Goal: Task Accomplishment & Management: Use online tool/utility

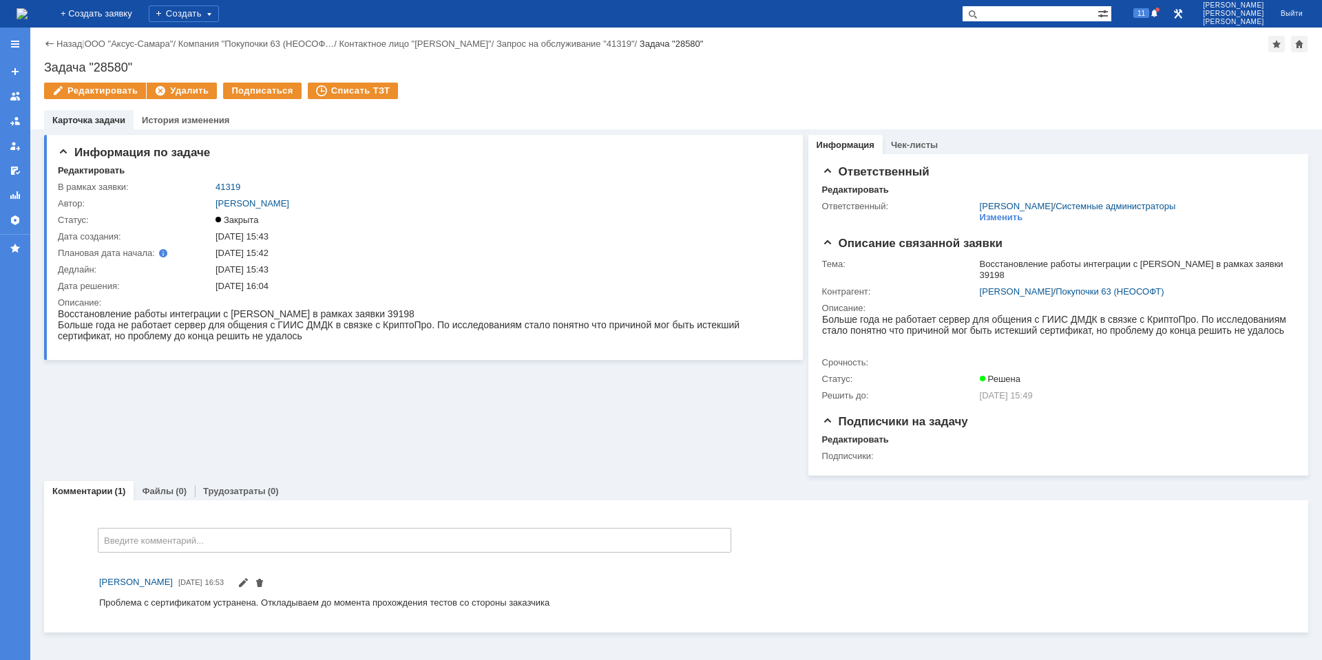
click at [63, 38] on div "Назад | ООО "Аксус-Самара" / Компания "Покупочки 63 (НЕОСОФ… / Контактное лицо …" at bounding box center [676, 44] width 1264 height 17
click at [63, 41] on link "Назад" at bounding box center [68, 44] width 25 height 10
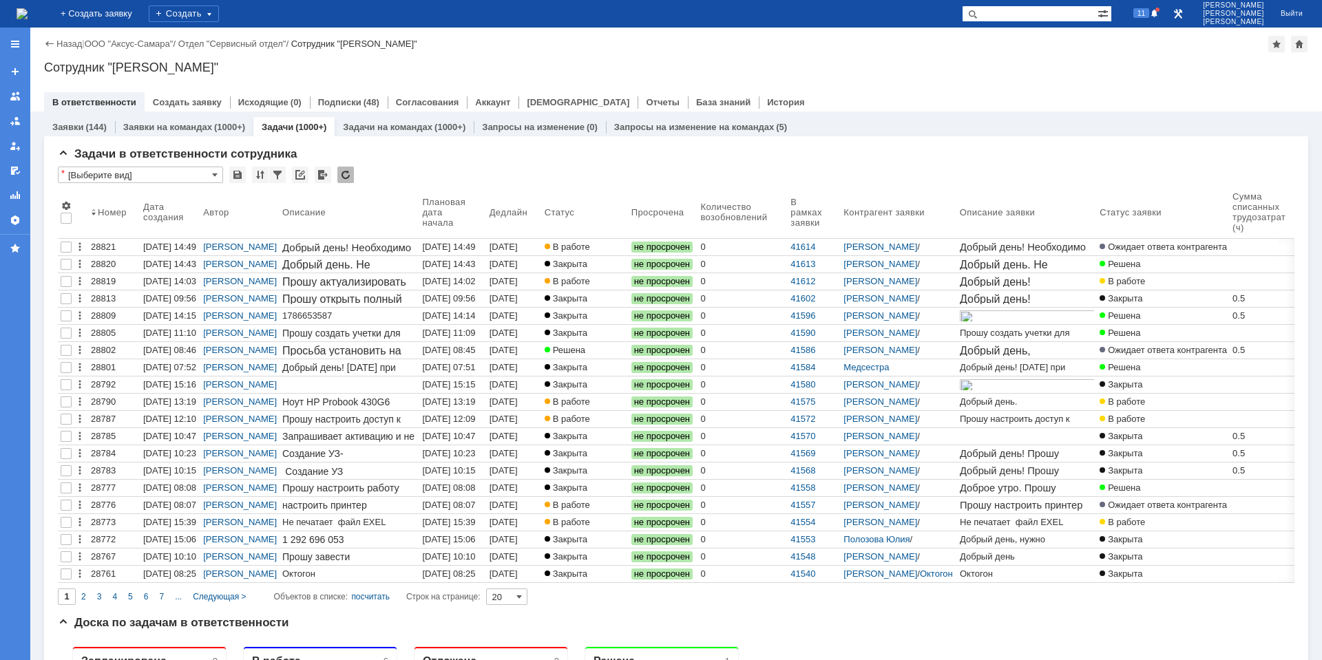
click at [521, 509] on div "[DATE] 17:07" at bounding box center [505, 510] width 31 height 21
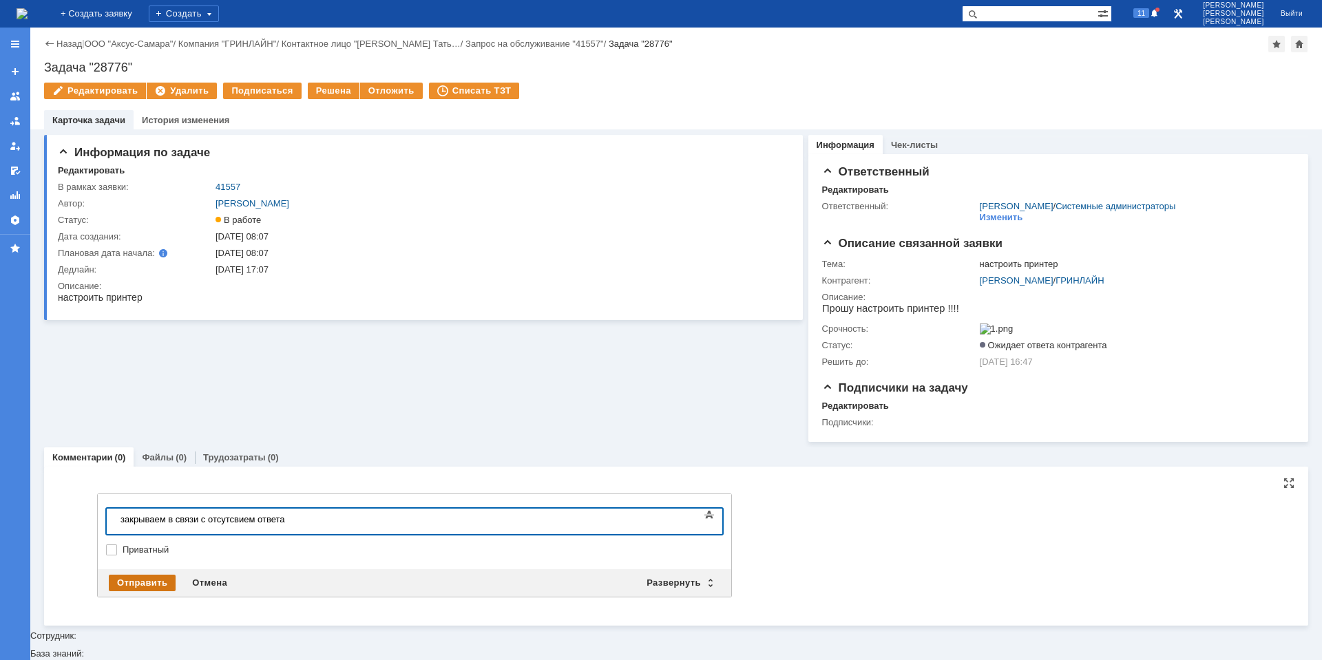
click at [162, 586] on div "Отправить" at bounding box center [142, 583] width 67 height 17
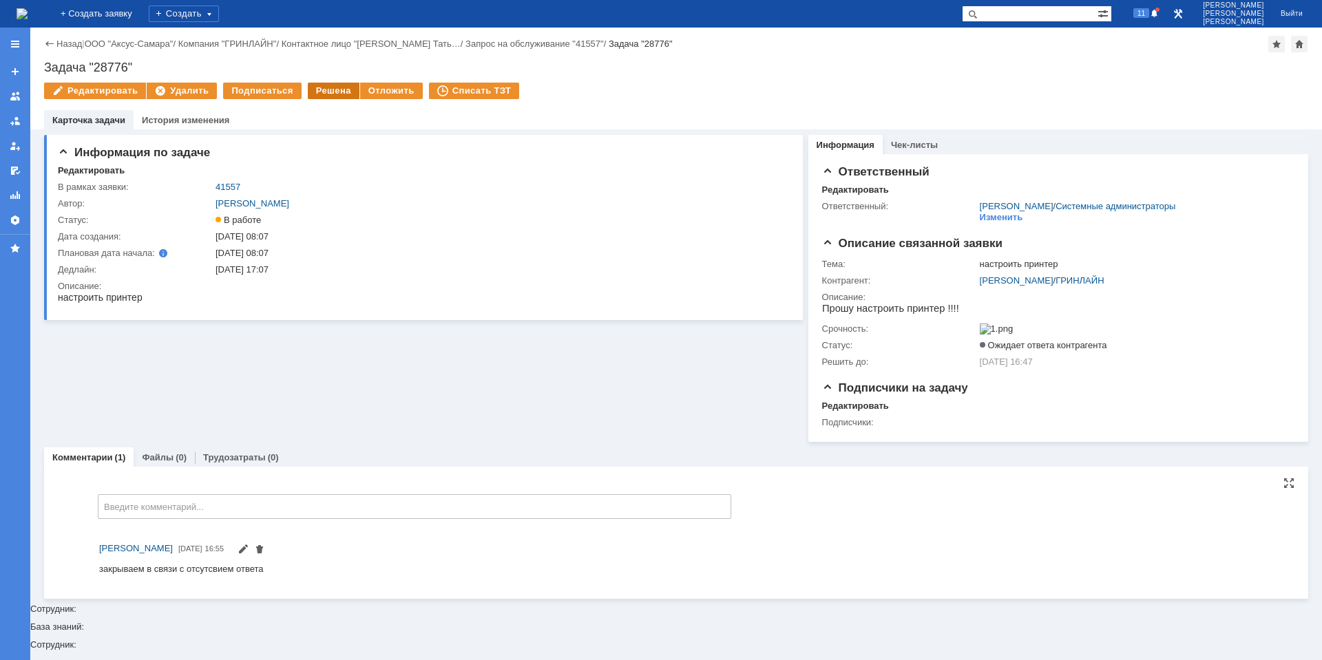
click at [326, 87] on div "Решена" at bounding box center [334, 91] width 52 height 17
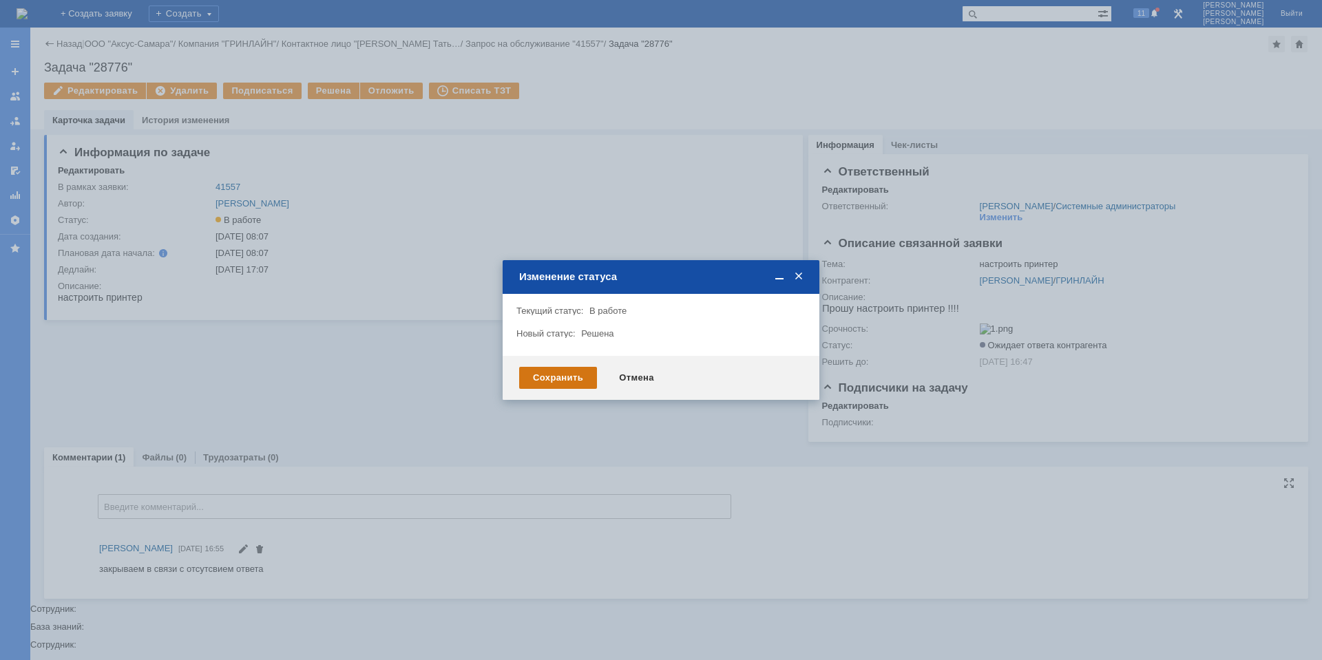
click at [554, 375] on div "Сохранить" at bounding box center [558, 378] width 78 height 22
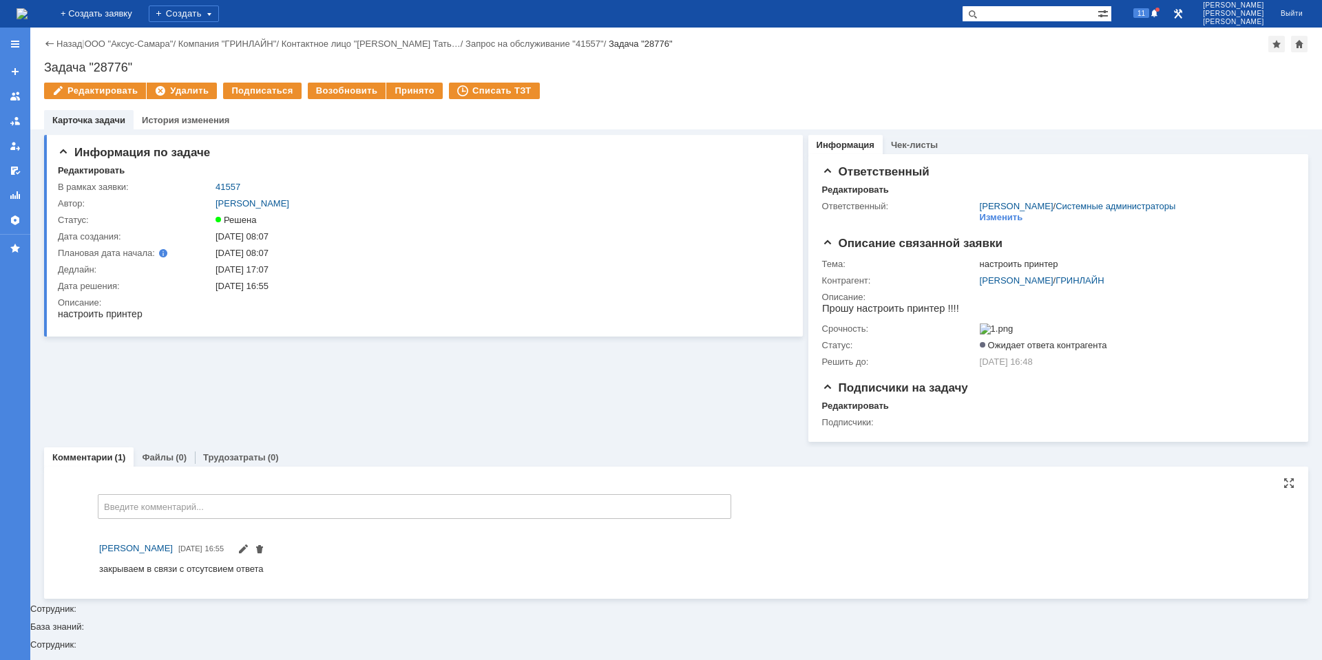
click at [28, 19] on img at bounding box center [22, 13] width 11 height 11
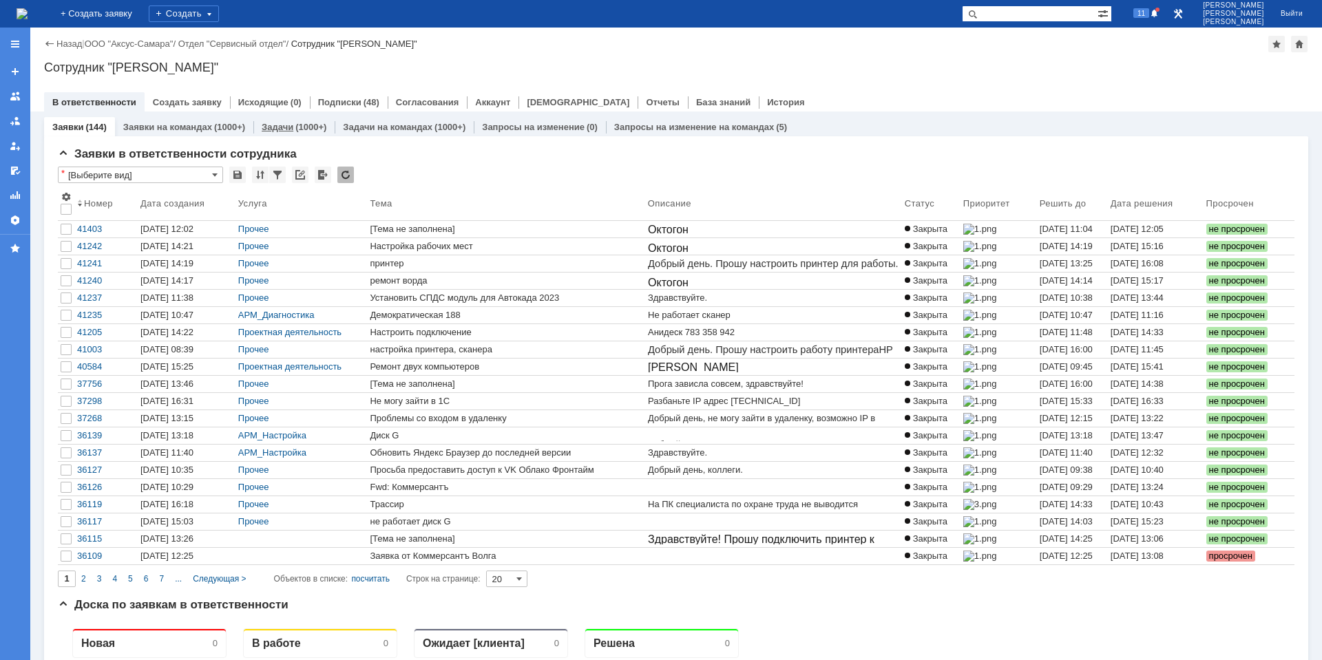
click at [289, 118] on div "Задачи (1000+)" at bounding box center [293, 127] width 81 height 20
